Goal: Information Seeking & Learning: Learn about a topic

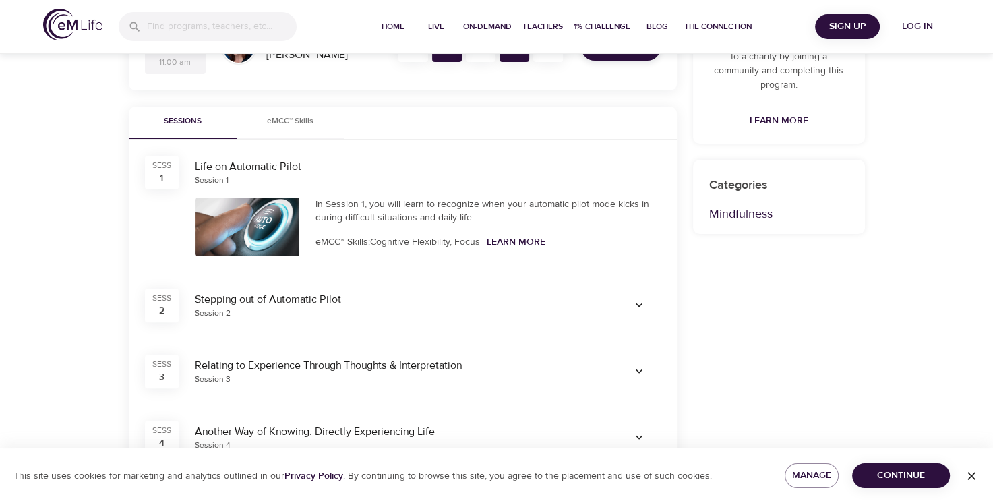
scroll to position [350, 0]
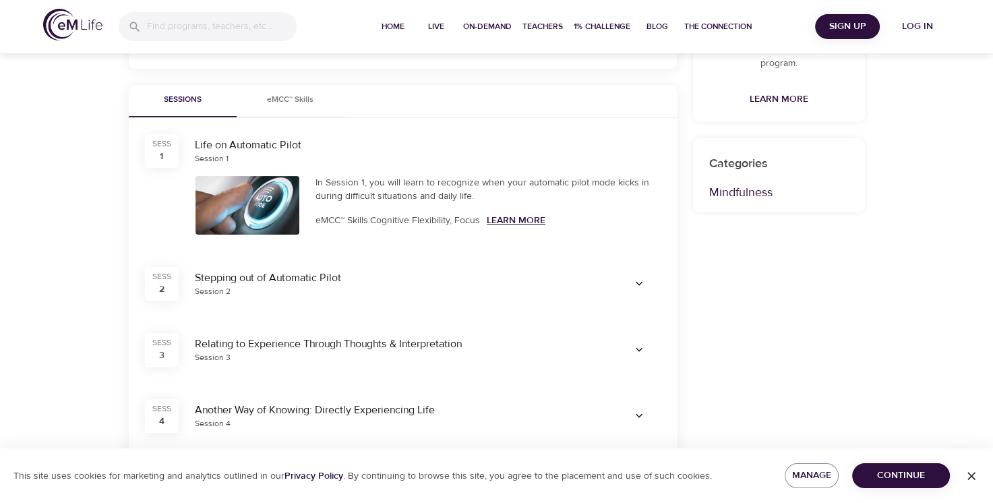
click at [518, 219] on link "Learn More" at bounding box center [516, 220] width 59 height 12
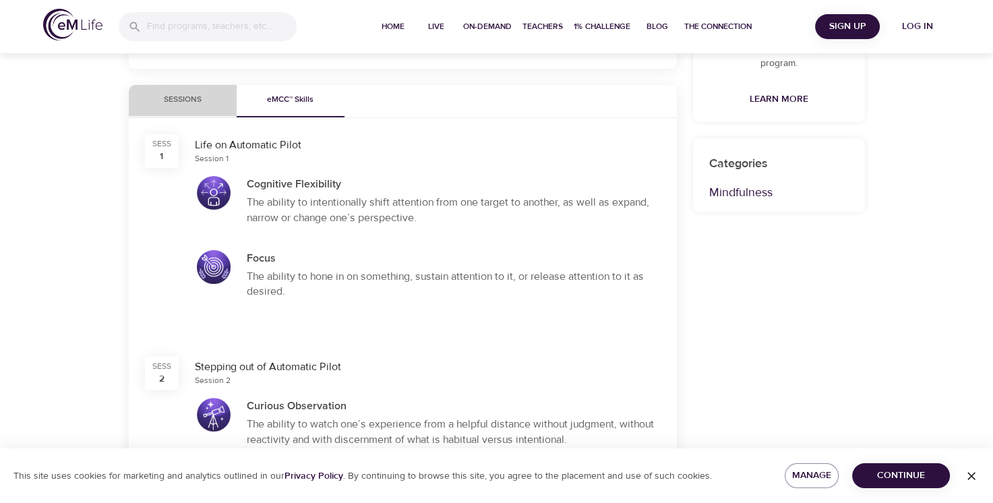
click at [169, 96] on span "Sessions" at bounding box center [183, 100] width 92 height 14
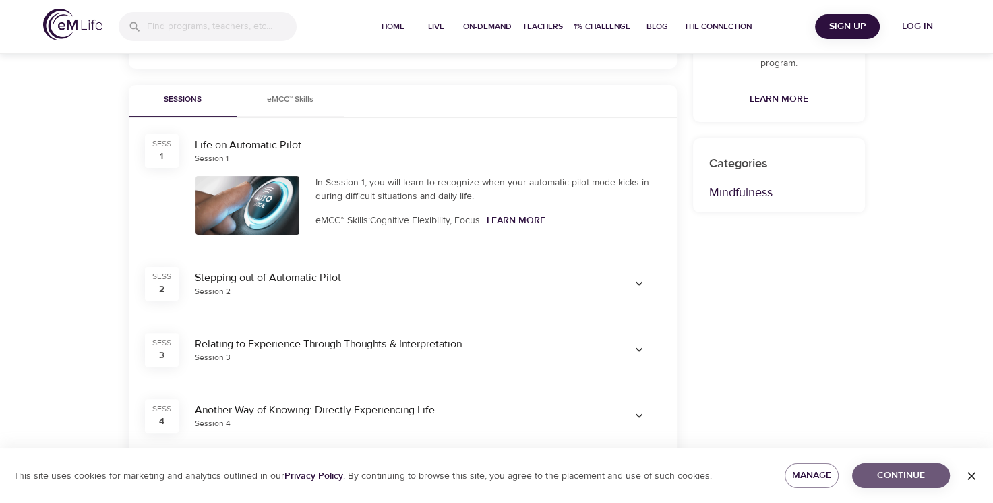
click at [908, 484] on button "Continue" at bounding box center [901, 475] width 98 height 25
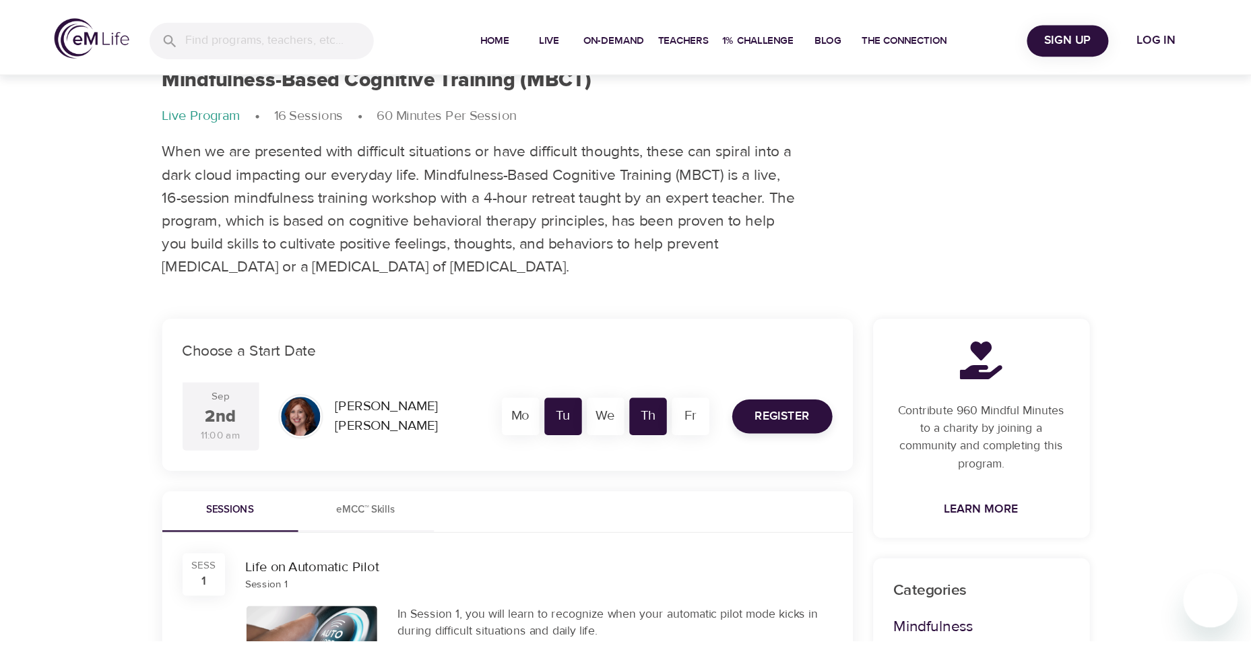
scroll to position [0, 0]
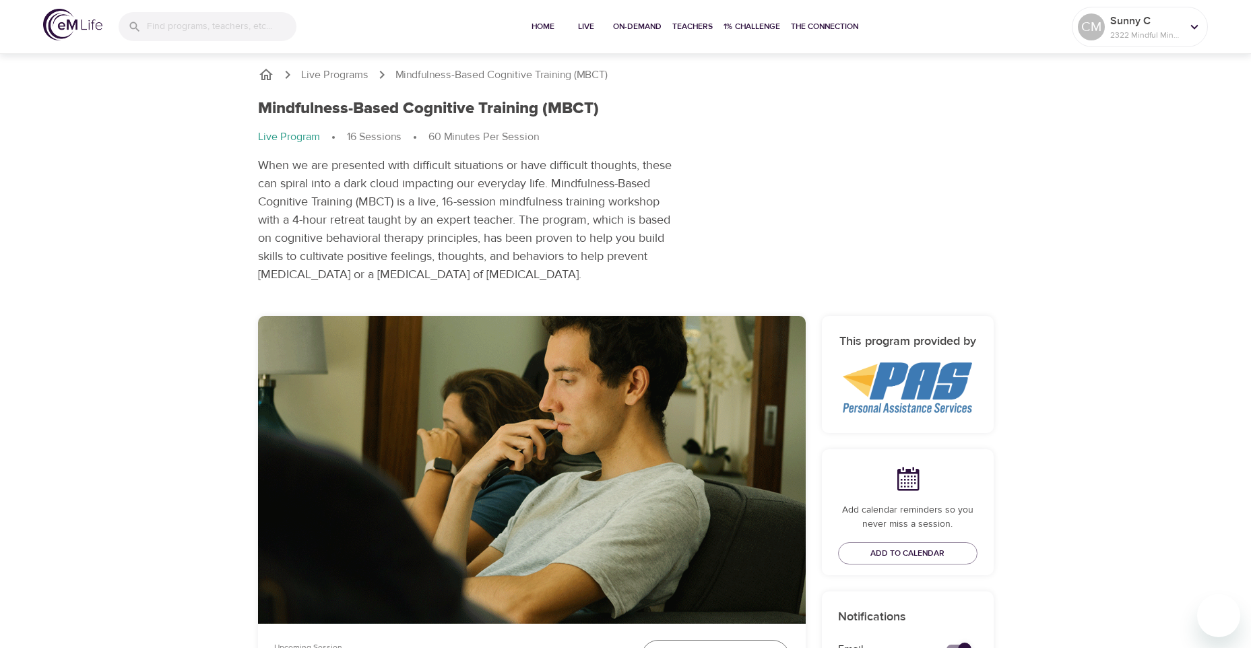
scroll to position [629, 0]
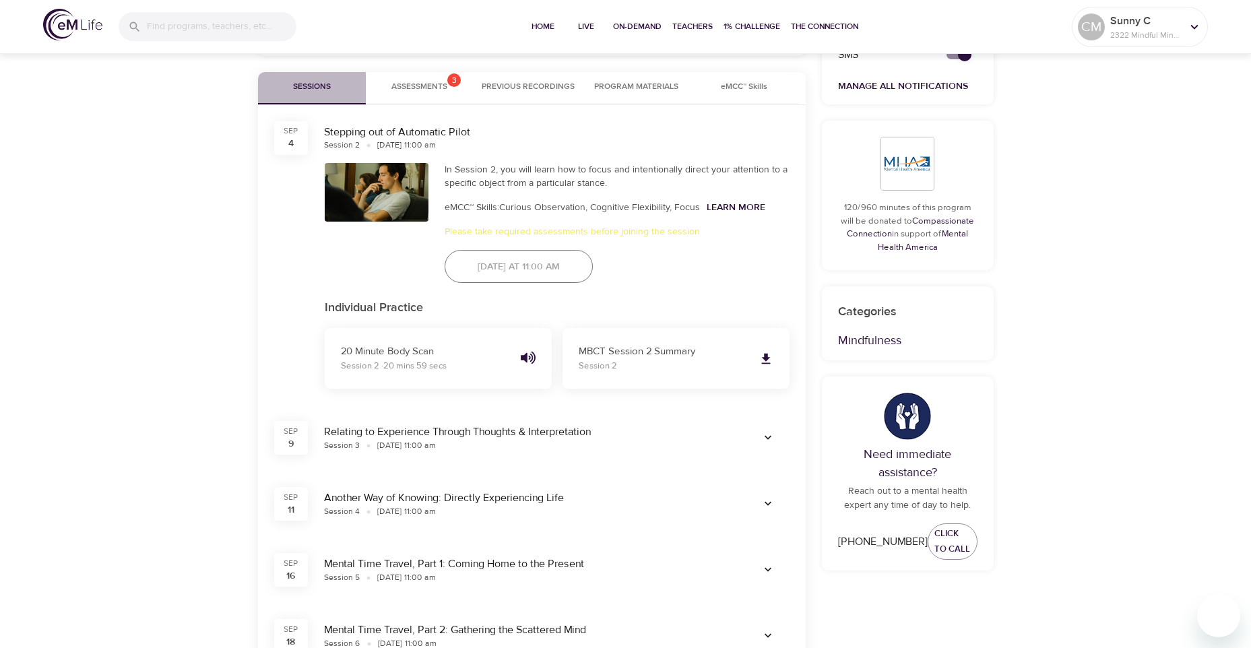
click at [291, 88] on span "Sessions" at bounding box center [312, 87] width 92 height 14
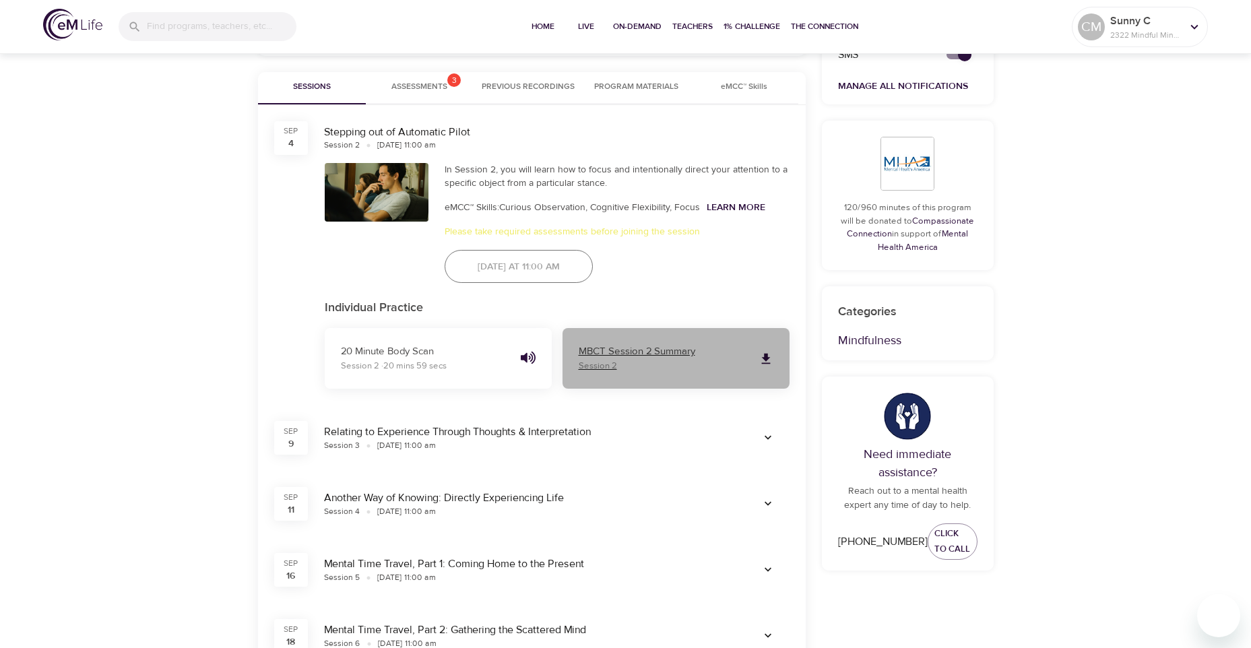
click at [766, 359] on icon at bounding box center [766, 358] width 9 height 11
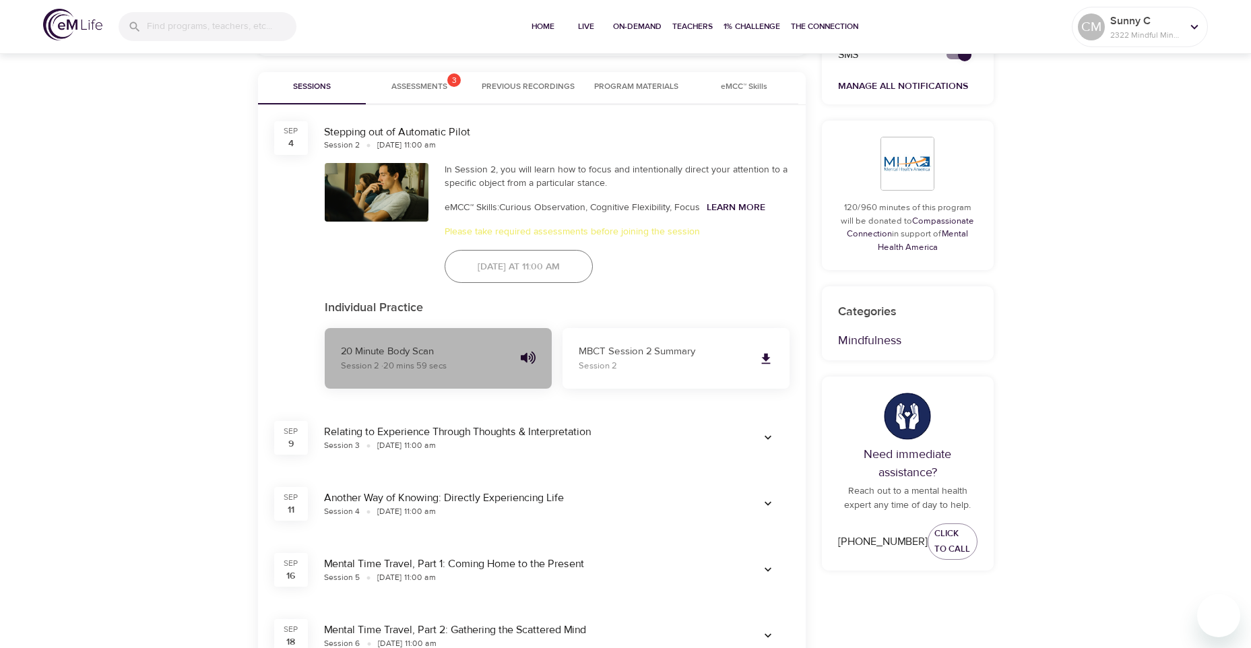
click at [404, 363] on span "· 20 mins 59 secs" at bounding box center [413, 366] width 65 height 11
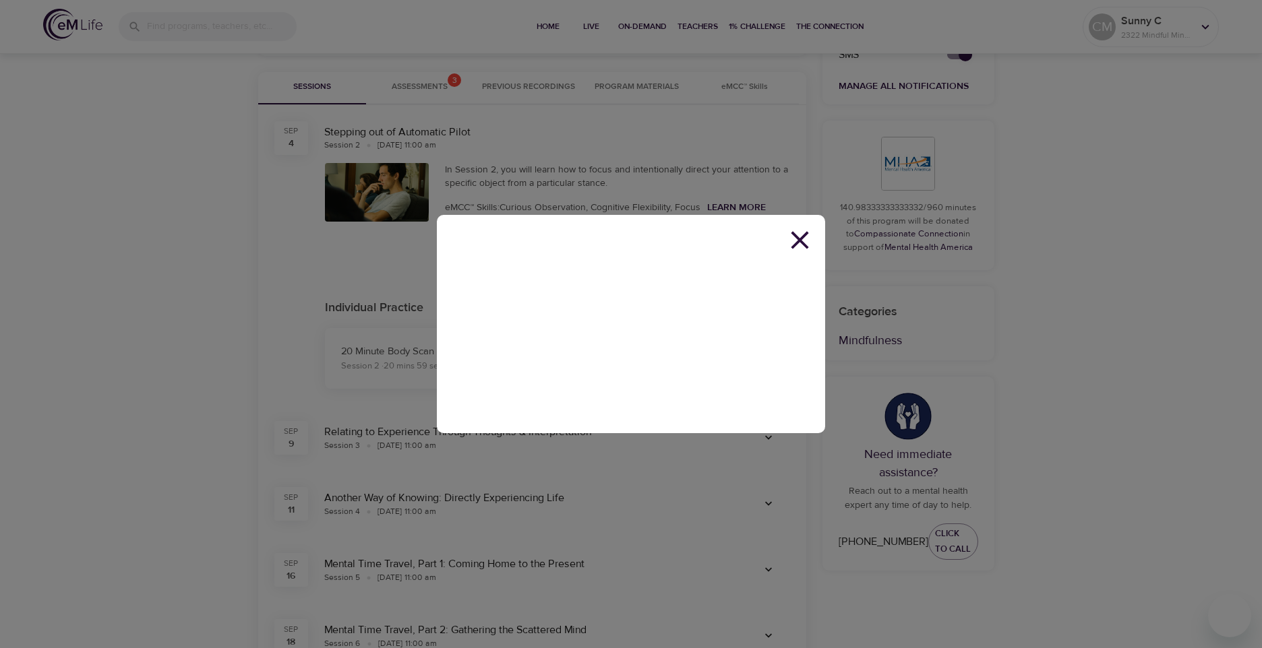
click at [799, 237] on icon at bounding box center [799, 240] width 30 height 30
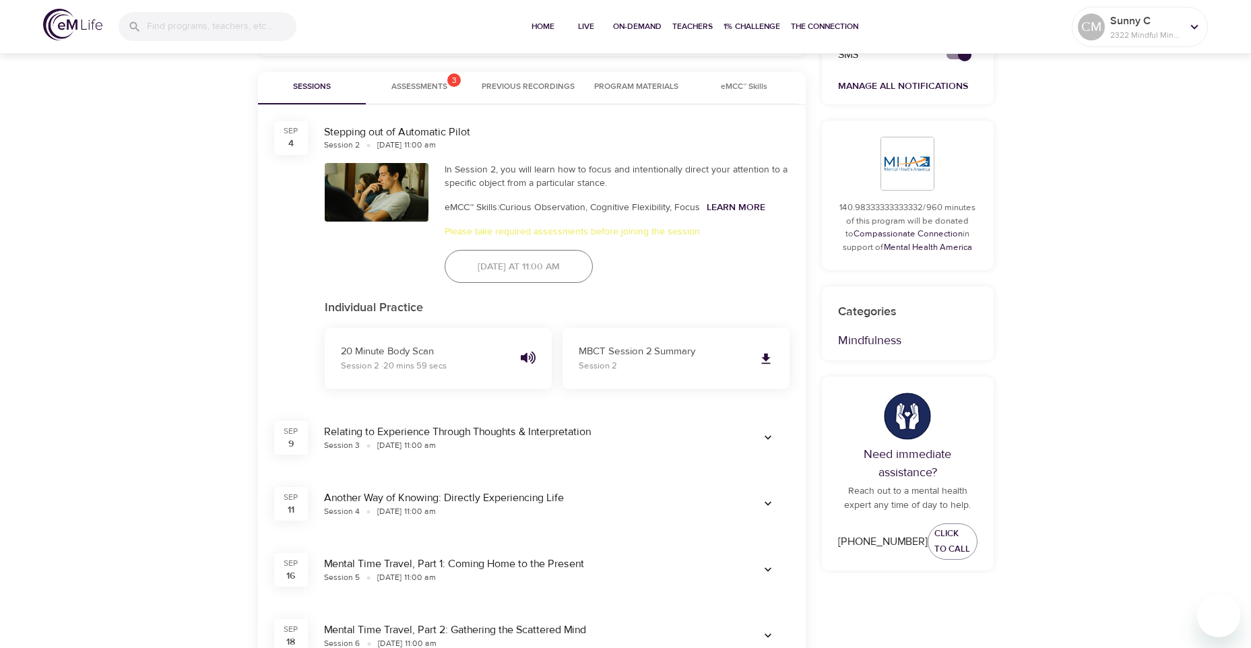
click at [401, 134] on div "Stepping out of Automatic Pilot" at bounding box center [557, 133] width 466 height 16
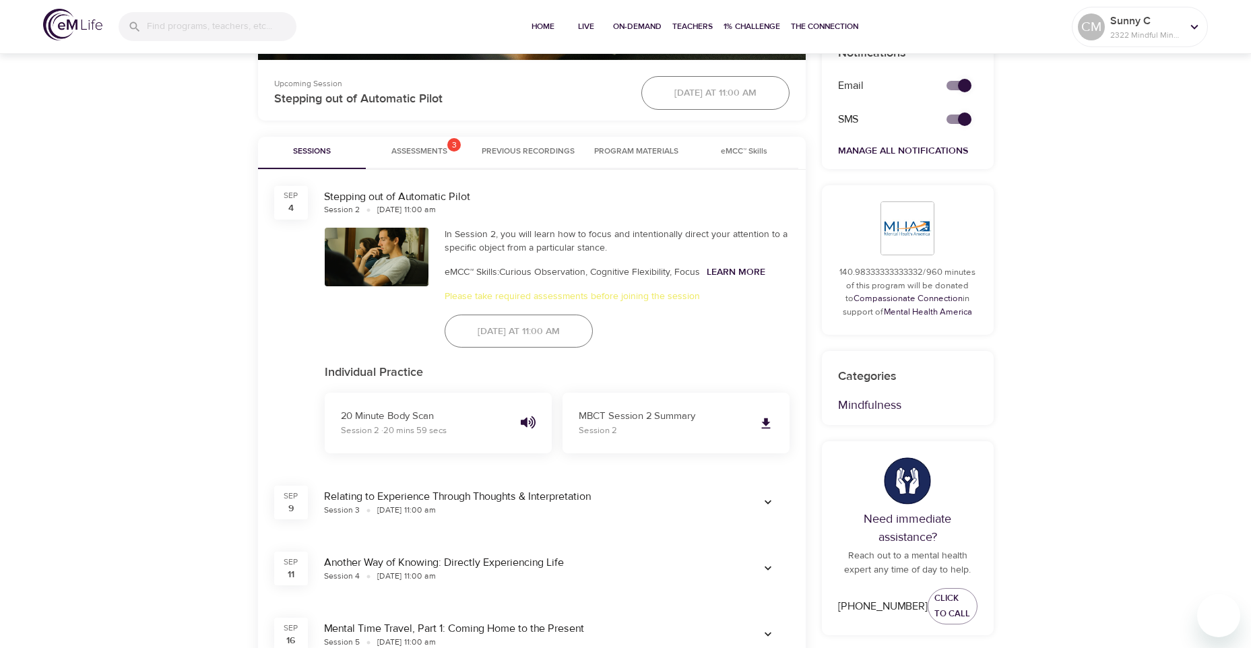
scroll to position [472, 0]
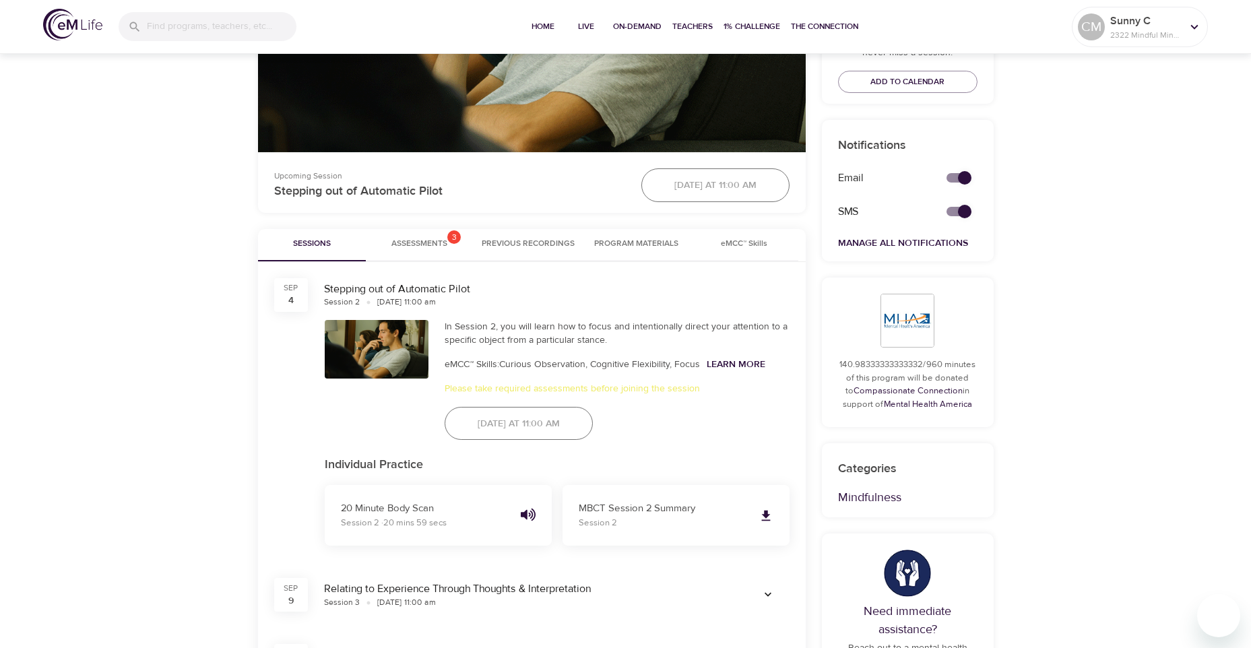
click at [352, 467] on p "Individual Practice" at bounding box center [557, 465] width 465 height 18
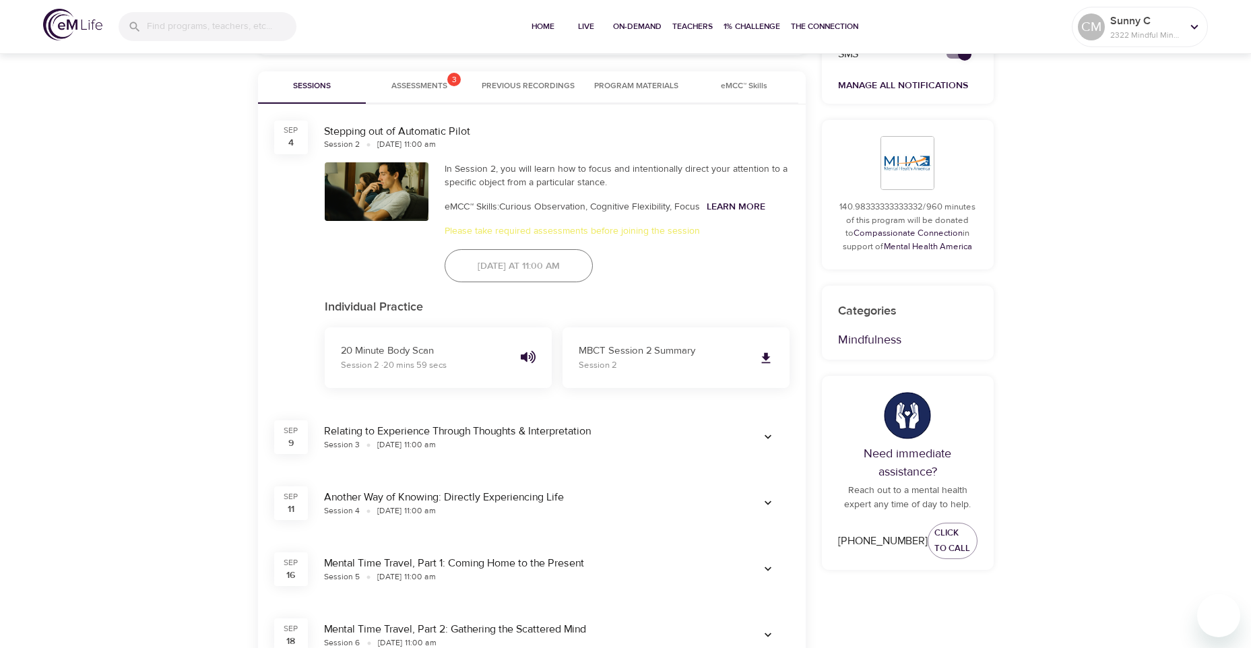
scroll to position [629, 0]
click at [398, 131] on div "Stepping out of Automatic Pilot" at bounding box center [557, 133] width 466 height 16
click at [288, 133] on div "Sep" at bounding box center [291, 130] width 15 height 11
click at [284, 369] on div "[DATE] Stepping out of Automatic Pilot Session 2 [DATE] 11:00 am In Session 2, …" at bounding box center [532, 255] width 548 height 301
click at [567, 278] on div "[DATE] at 11:00 AM" at bounding box center [519, 267] width 164 height 50
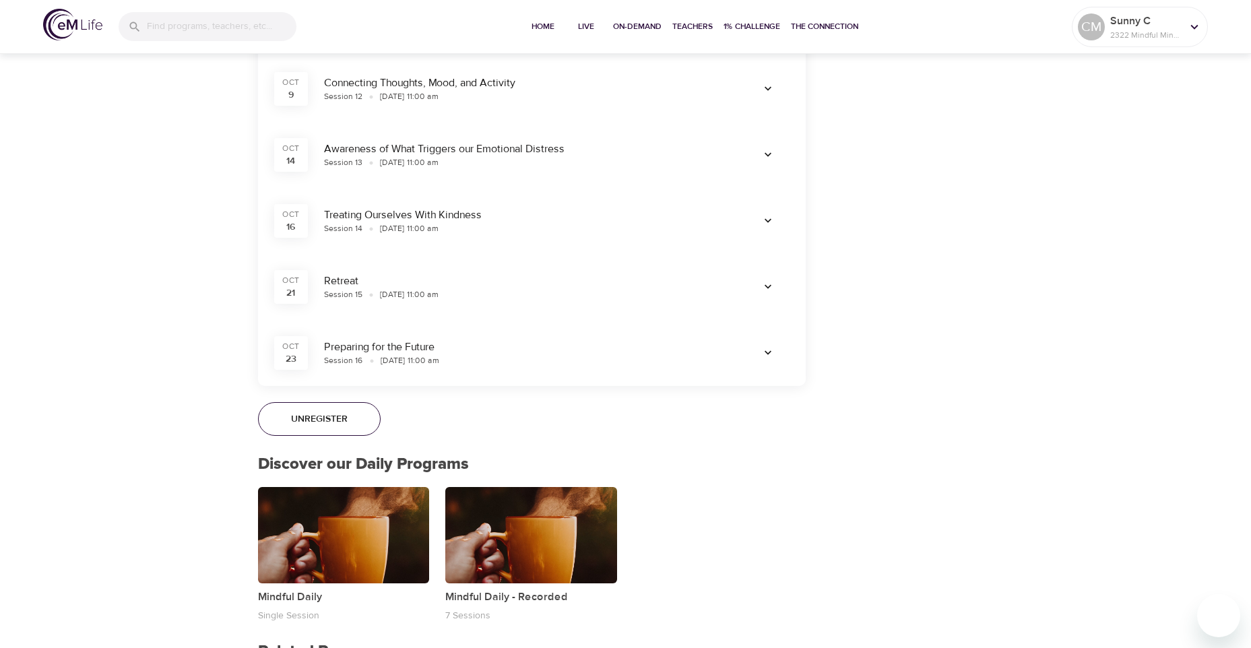
scroll to position [2044, 0]
